Goal: Task Accomplishment & Management: Use online tool/utility

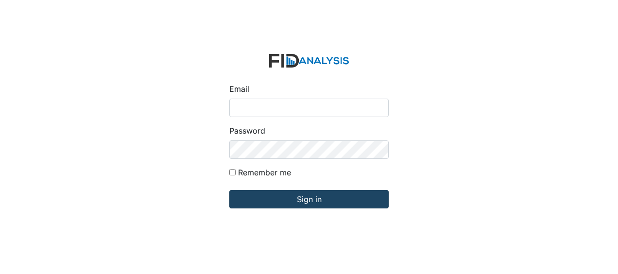
type input "Jbryant@lifeincorporated.com"
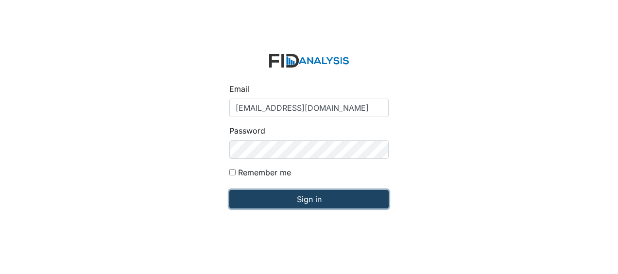
click at [252, 202] on input "Sign in" at bounding box center [308, 199] width 159 height 18
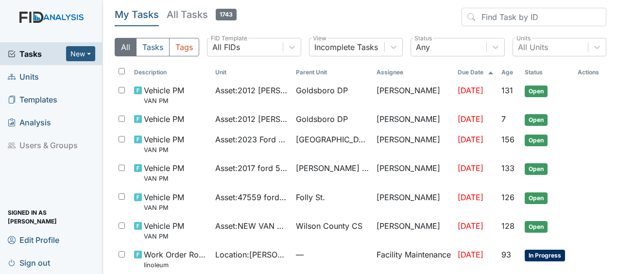
click at [33, 76] on span "Units" at bounding box center [23, 76] width 31 height 15
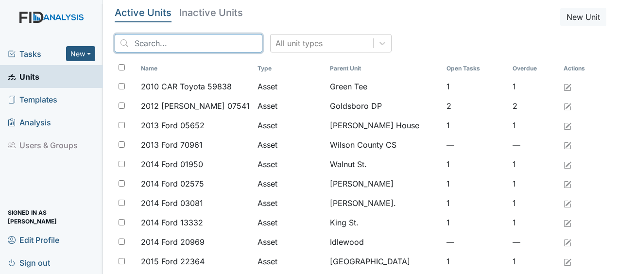
click at [172, 43] on input "search" at bounding box center [189, 43] width 148 height 18
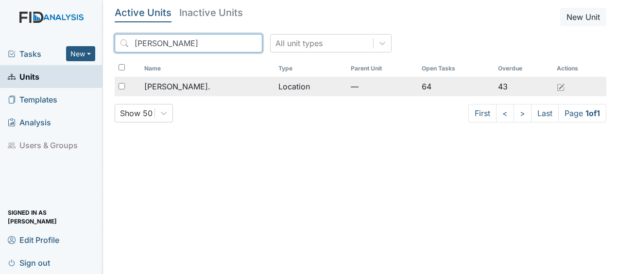
type input "william"
click at [174, 85] on span "[PERSON_NAME]." at bounding box center [177, 87] width 66 height 12
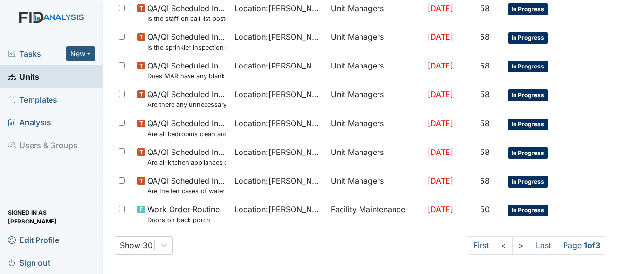
scroll to position [746, 0]
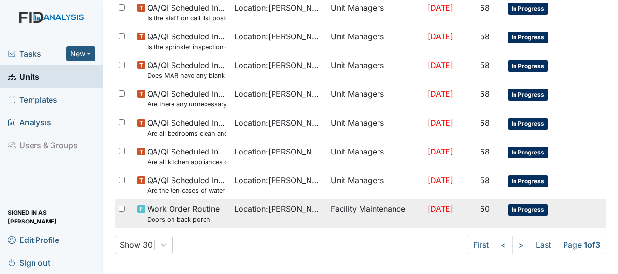
click at [181, 205] on span "Work Order Routine Doors on back porch" at bounding box center [183, 213] width 72 height 21
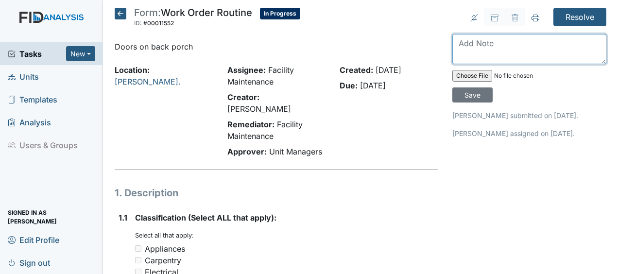
click at [453, 44] on textarea at bounding box center [529, 49] width 154 height 30
type textarea "r"
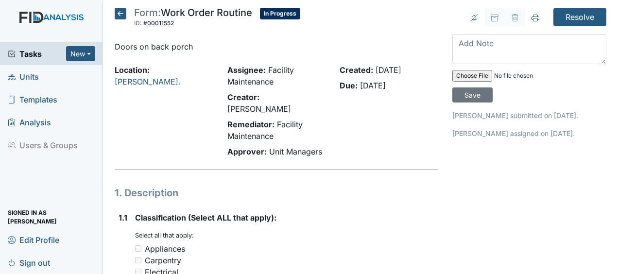
click at [122, 13] on icon at bounding box center [121, 14] width 12 height 12
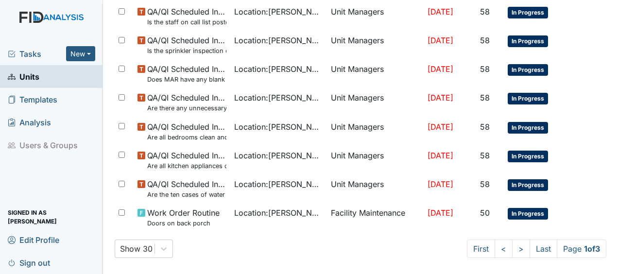
scroll to position [748, 0]
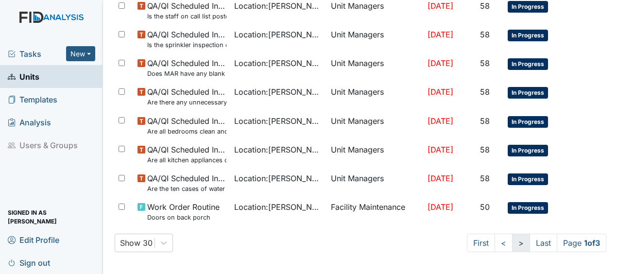
click at [512, 244] on link ">" at bounding box center [521, 243] width 18 height 18
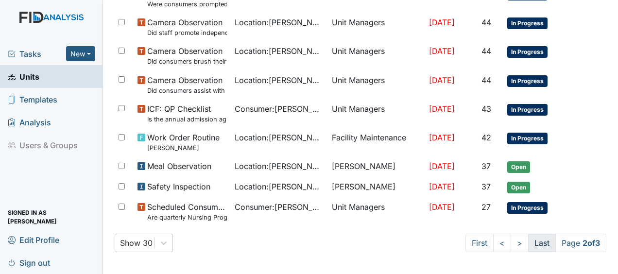
click at [532, 240] on link "Last" at bounding box center [542, 243] width 28 height 18
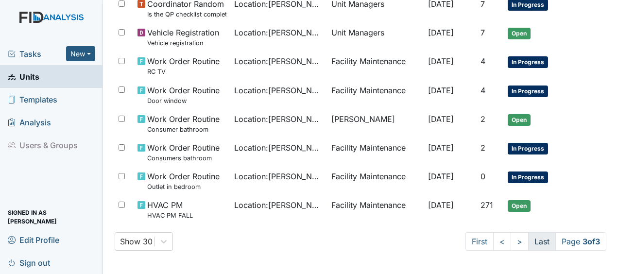
scroll to position [593, 0]
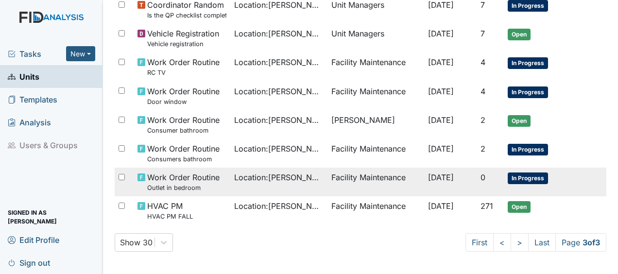
click at [327, 172] on td "Facility Maintenance" at bounding box center [375, 182] width 97 height 29
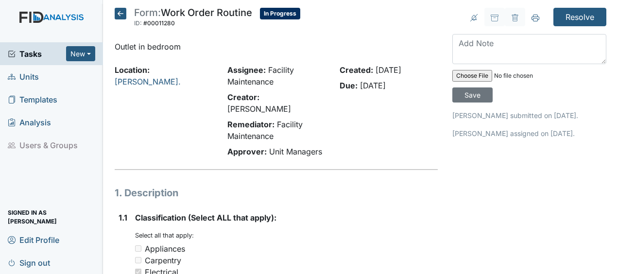
scroll to position [6, 0]
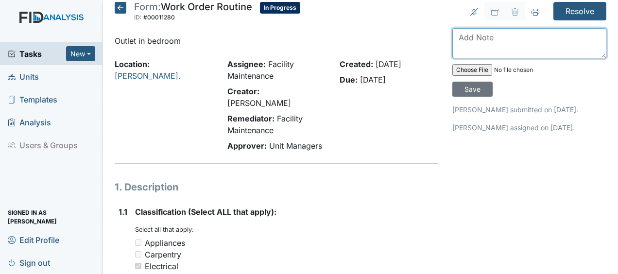
click at [457, 37] on textarea at bounding box center [529, 43] width 154 height 30
type textarea "repaired outlet heart monitor working JB"
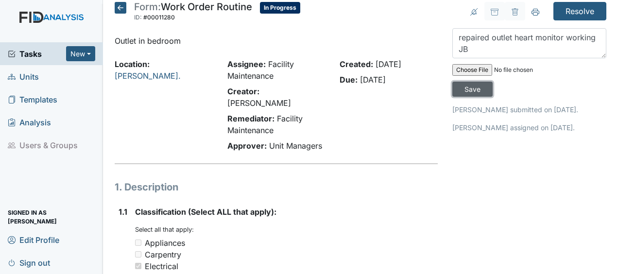
click at [477, 90] on input "Save" at bounding box center [472, 89] width 40 height 15
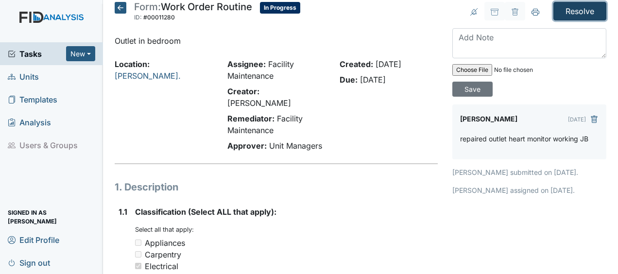
click at [569, 12] on input "Resolve" at bounding box center [579, 11] width 53 height 18
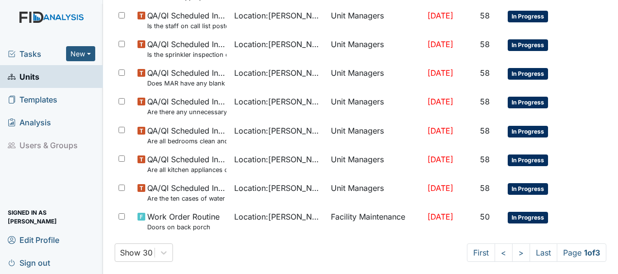
scroll to position [780, 0]
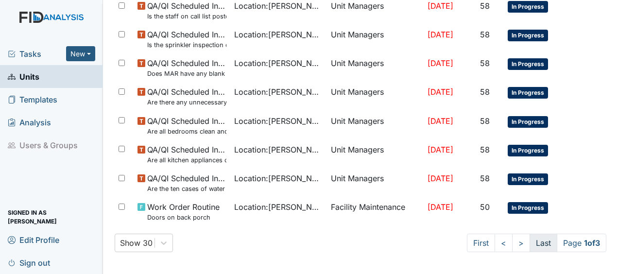
click at [534, 238] on link "Last" at bounding box center [543, 243] width 28 height 18
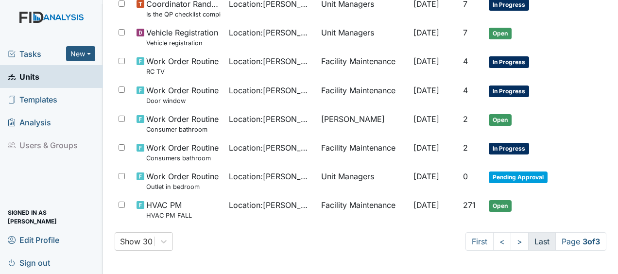
scroll to position [624, 0]
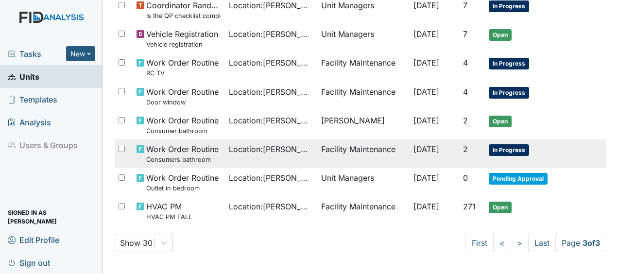
click at [417, 148] on span "[DATE]" at bounding box center [426, 149] width 26 height 10
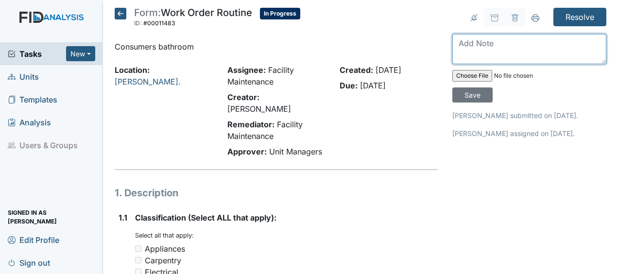
click at [454, 41] on textarea at bounding box center [529, 49] width 154 height 30
type textarea "unclogged toilet JB"
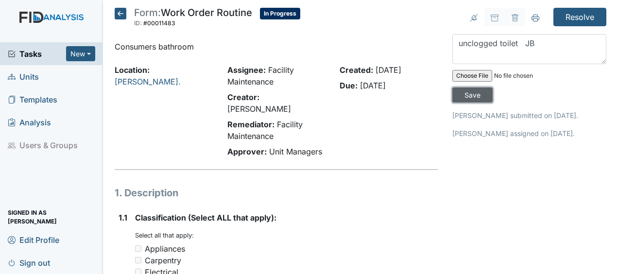
click at [470, 91] on input "Save" at bounding box center [472, 94] width 40 height 15
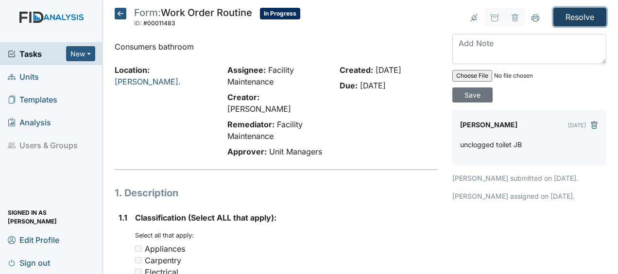
click at [571, 16] on input "Resolve" at bounding box center [579, 17] width 53 height 18
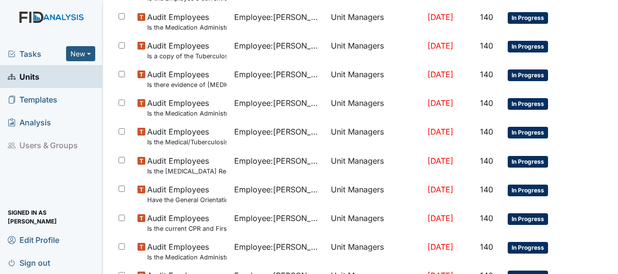
scroll to position [780, 0]
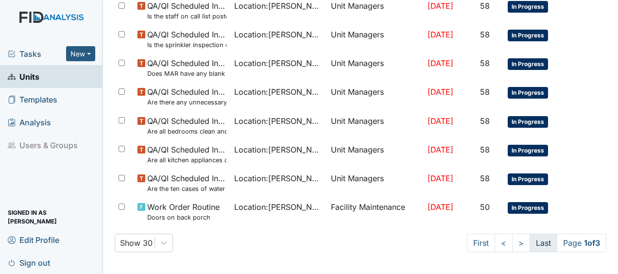
click at [533, 240] on link "Last" at bounding box center [543, 243] width 28 height 18
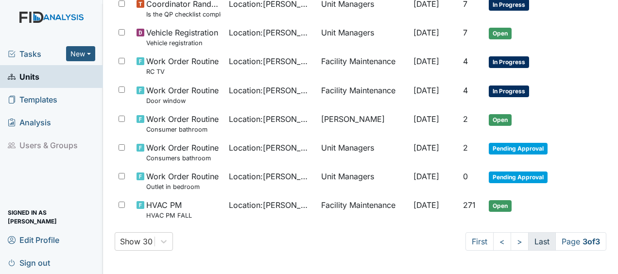
scroll to position [624, 0]
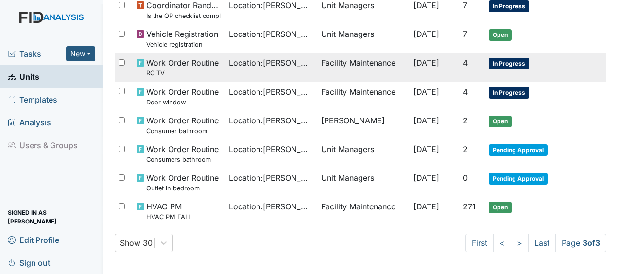
click at [355, 59] on td "Facility Maintenance" at bounding box center [363, 67] width 92 height 29
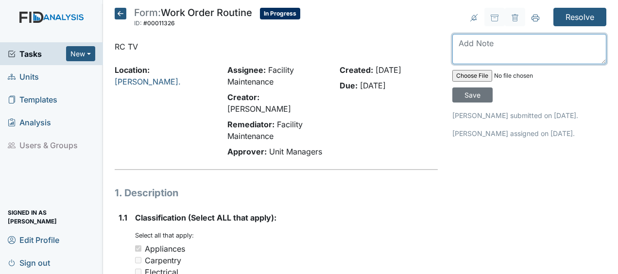
click at [455, 42] on textarea at bounding box center [529, 49] width 154 height 30
type textarea "moved and mounted TV JB"
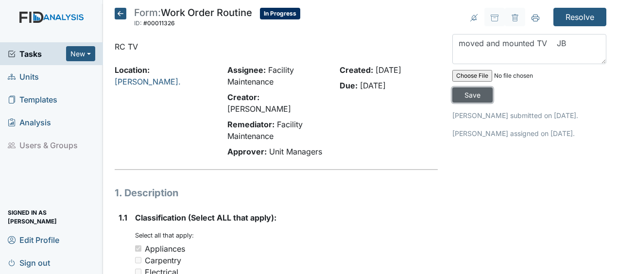
click at [468, 92] on input "Save" at bounding box center [472, 94] width 40 height 15
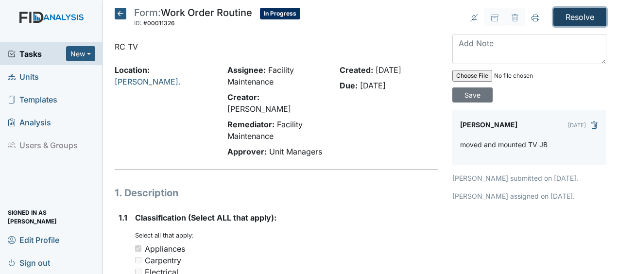
click at [575, 13] on input "Resolve" at bounding box center [579, 17] width 53 height 18
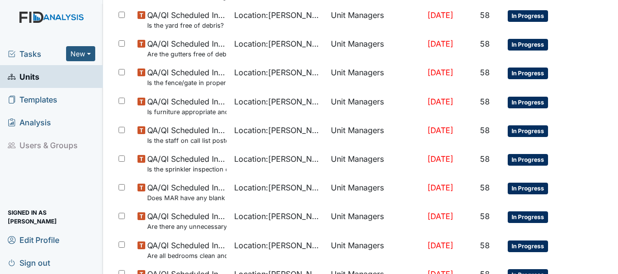
scroll to position [780, 0]
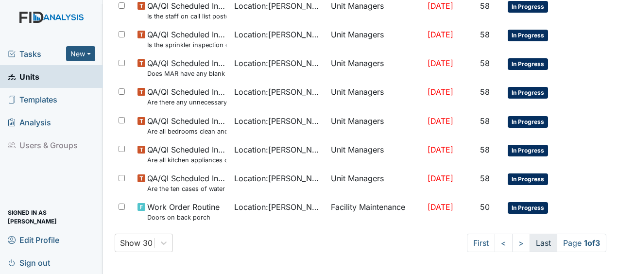
click at [540, 243] on link "Last" at bounding box center [543, 243] width 28 height 18
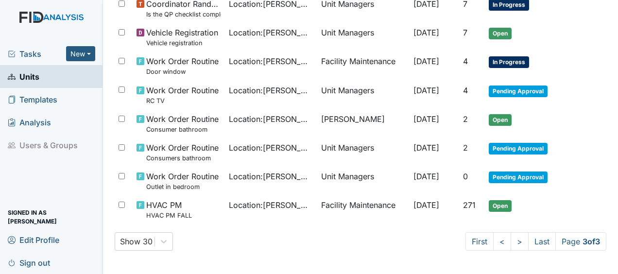
scroll to position [624, 0]
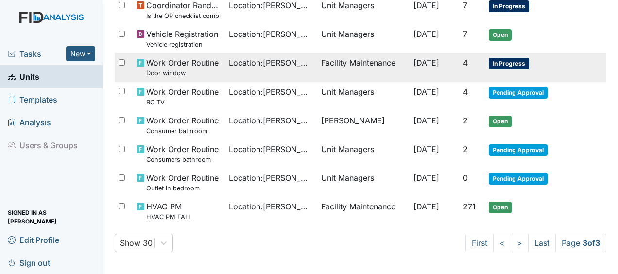
click at [413, 61] on span "[DATE]" at bounding box center [426, 63] width 26 height 10
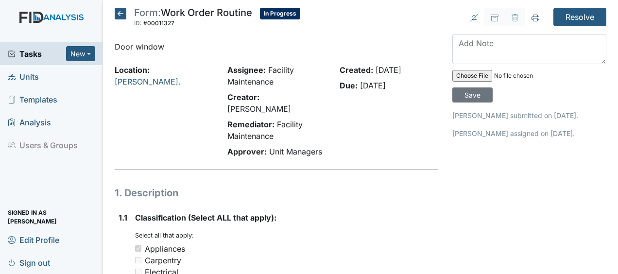
click at [402, 45] on p "Door window" at bounding box center [276, 47] width 323 height 12
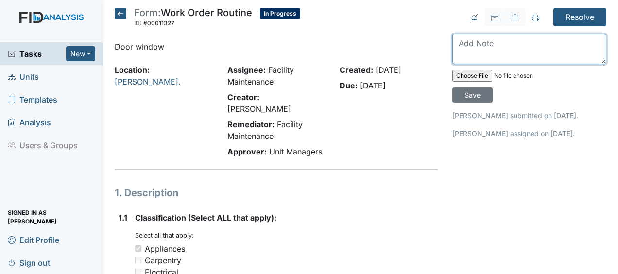
click at [458, 50] on textarea at bounding box center [529, 49] width 154 height 30
type textarea "repaired JB"
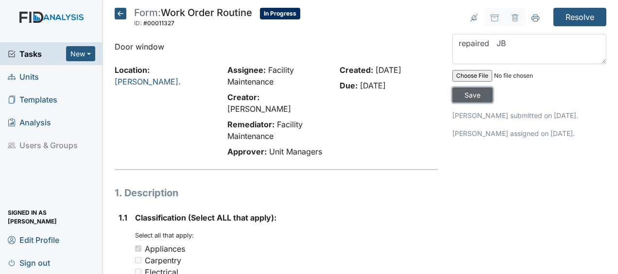
click at [473, 93] on input "Save" at bounding box center [472, 94] width 40 height 15
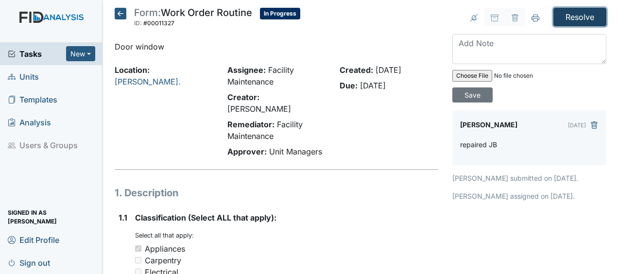
click at [562, 15] on input "Resolve" at bounding box center [579, 17] width 53 height 18
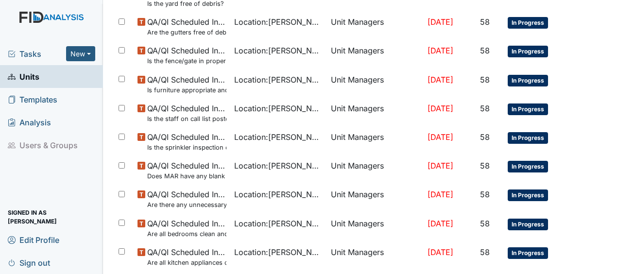
scroll to position [780, 0]
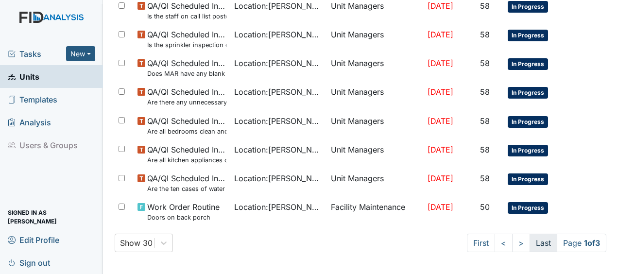
click at [538, 238] on link "Last" at bounding box center [543, 243] width 28 height 18
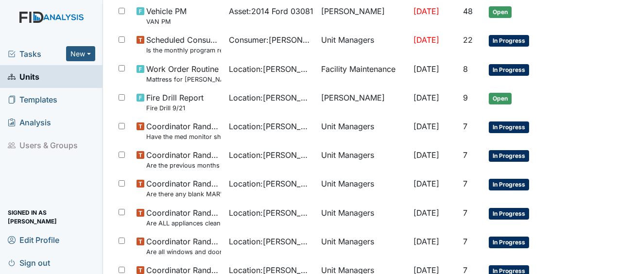
scroll to position [187, 0]
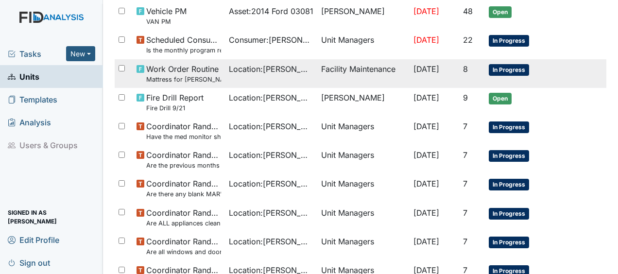
click at [278, 66] on span "Location : William St." at bounding box center [271, 69] width 84 height 12
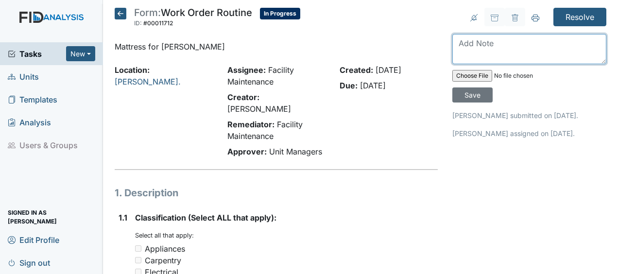
click at [457, 44] on textarea at bounding box center [529, 49] width 154 height 30
type textarea "replaced mattress JB"
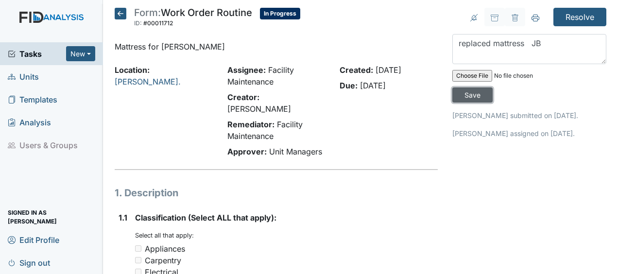
click at [469, 94] on input "Save" at bounding box center [472, 94] width 40 height 15
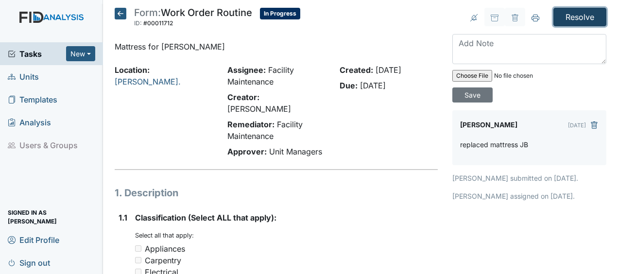
click at [572, 17] on input "Resolve" at bounding box center [579, 17] width 53 height 18
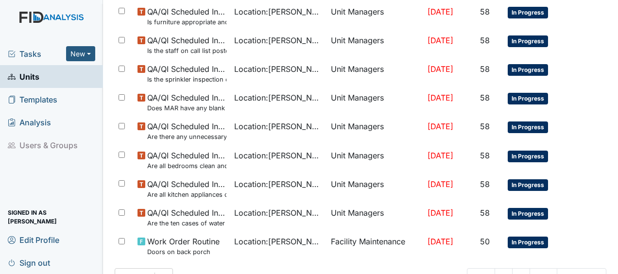
scroll to position [780, 0]
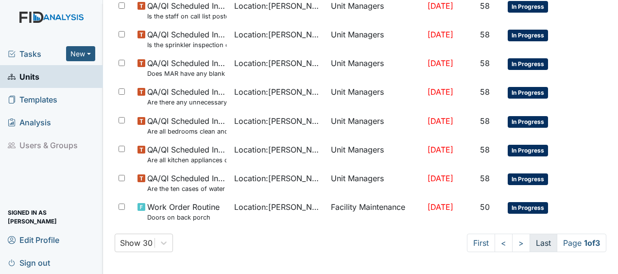
click at [531, 249] on link "Last" at bounding box center [543, 243] width 28 height 18
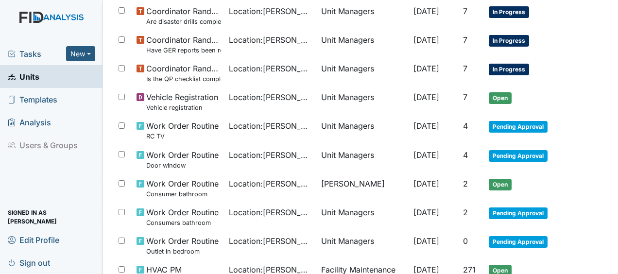
scroll to position [561, 0]
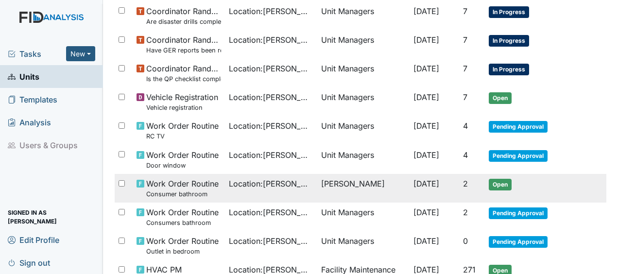
click at [413, 185] on span "[DATE]" at bounding box center [426, 184] width 26 height 10
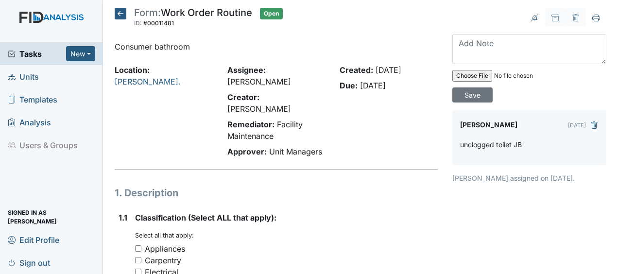
click at [122, 16] on icon at bounding box center [121, 14] width 12 height 12
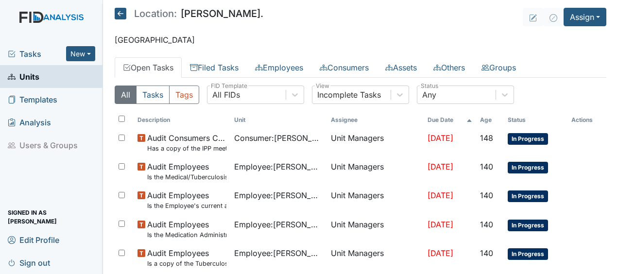
click at [118, 13] on icon at bounding box center [121, 14] width 12 height 12
click at [119, 12] on icon at bounding box center [121, 14] width 12 height 12
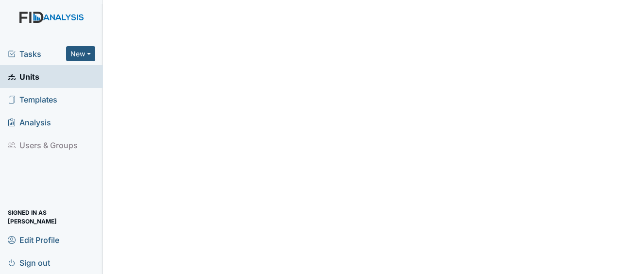
drag, startPoint x: 136, startPoint y: 61, endPoint x: 205, endPoint y: 106, distance: 82.2
click at [205, 106] on main "Edit Profile × Your profile has been updated. First name James Last name Bryant…" at bounding box center [360, 137] width 515 height 274
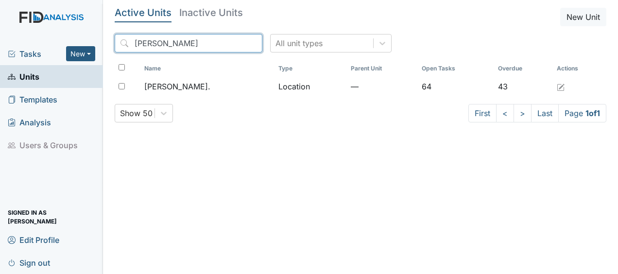
click at [232, 44] on input "william" at bounding box center [189, 43] width 148 height 18
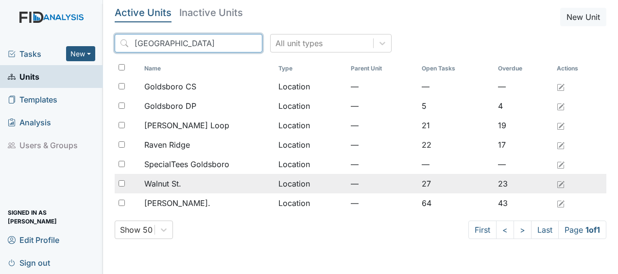
type input "goldsboro"
click at [282, 184] on td "Location" at bounding box center [310, 183] width 72 height 19
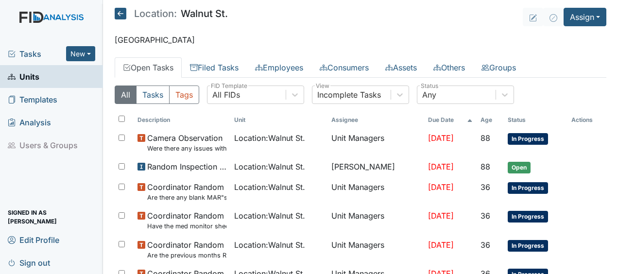
click at [120, 12] on icon at bounding box center [121, 14] width 12 height 12
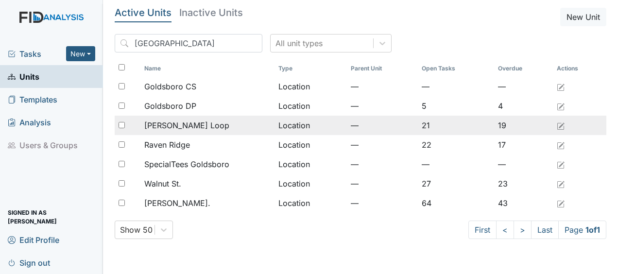
click at [290, 128] on td "Location" at bounding box center [310, 125] width 72 height 19
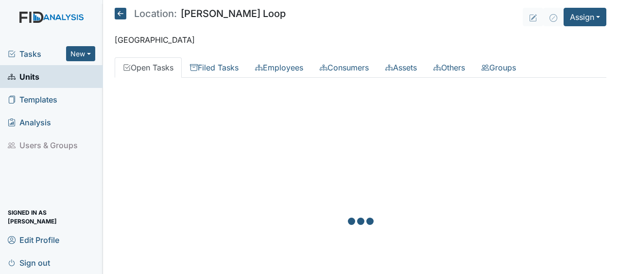
click at [290, 128] on div at bounding box center [360, 222] width 491 height 274
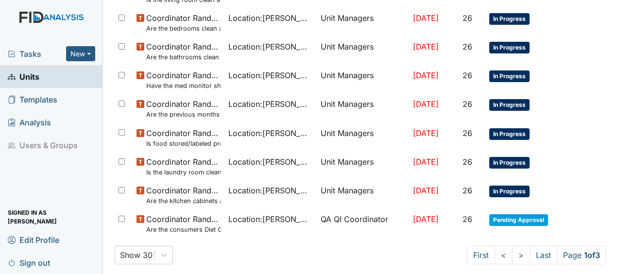
scroll to position [705, 0]
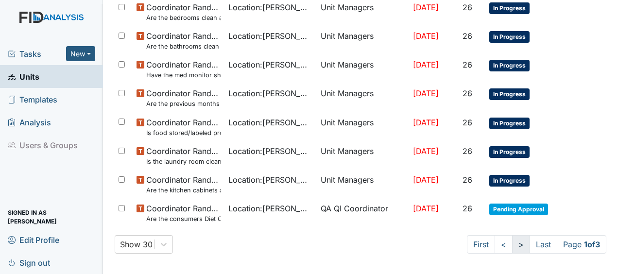
click at [512, 239] on link ">" at bounding box center [521, 244] width 18 height 18
click at [510, 239] on link ">" at bounding box center [519, 244] width 18 height 18
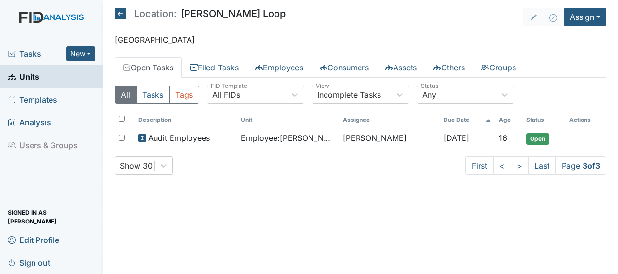
scroll to position [0, 0]
click at [501, 165] on link "<" at bounding box center [502, 165] width 18 height 18
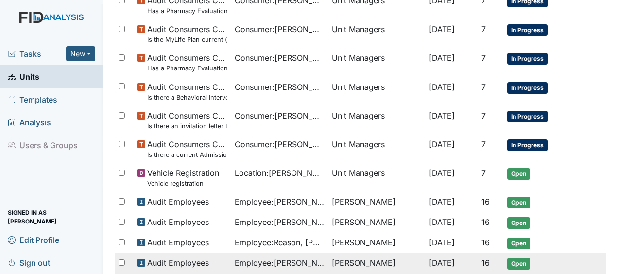
scroll to position [705, 0]
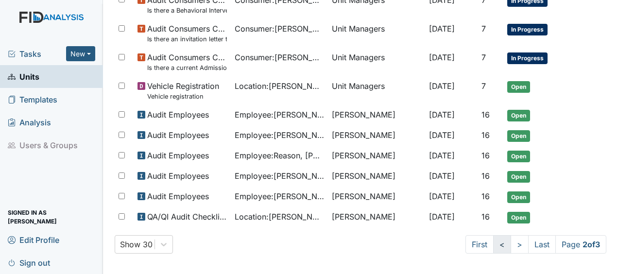
click at [493, 243] on link "<" at bounding box center [502, 244] width 18 height 18
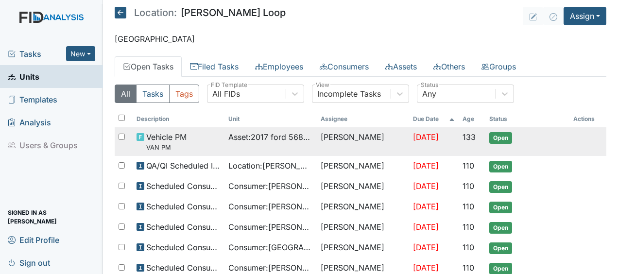
scroll to position [0, 0]
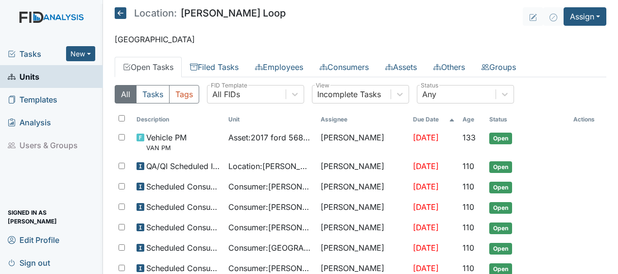
click at [122, 13] on icon at bounding box center [121, 13] width 12 height 12
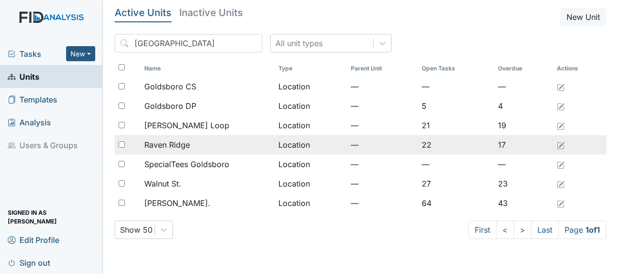
click at [289, 143] on td "Location" at bounding box center [310, 144] width 72 height 19
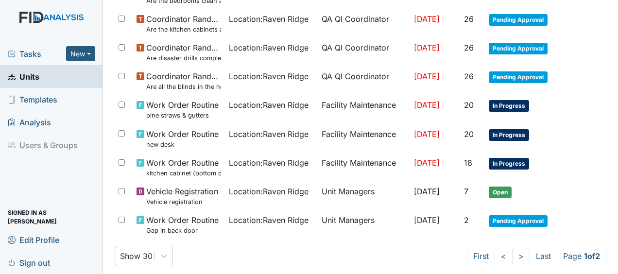
scroll to position [661, 0]
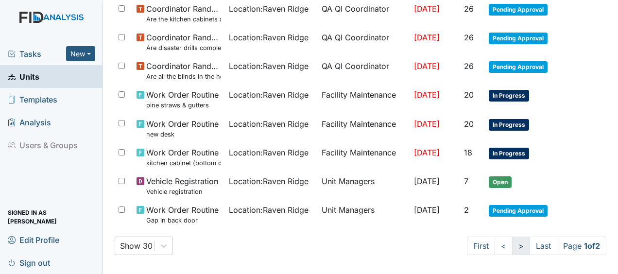
click at [513, 244] on link ">" at bounding box center [521, 245] width 18 height 18
